Goal: Check status: Check status

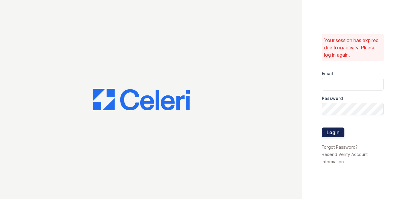
type input "[EMAIL_ADDRESS][DOMAIN_NAME]"
click at [330, 133] on button "Login" at bounding box center [333, 132] width 23 height 10
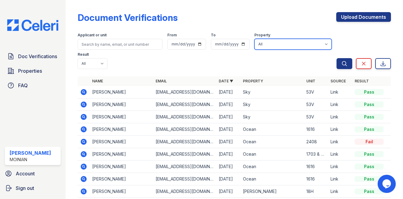
click at [309, 41] on select "All 100 [PERSON_NAME] 1264 90W [PERSON_NAME] PLG Sky" at bounding box center [293, 44] width 77 height 11
select select "131"
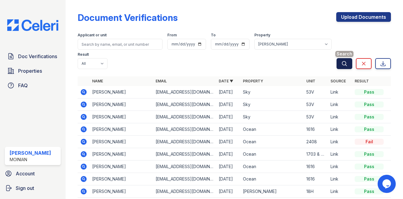
click at [347, 63] on icon "submit" at bounding box center [345, 63] width 6 height 6
